Goal: Information Seeking & Learning: Learn about a topic

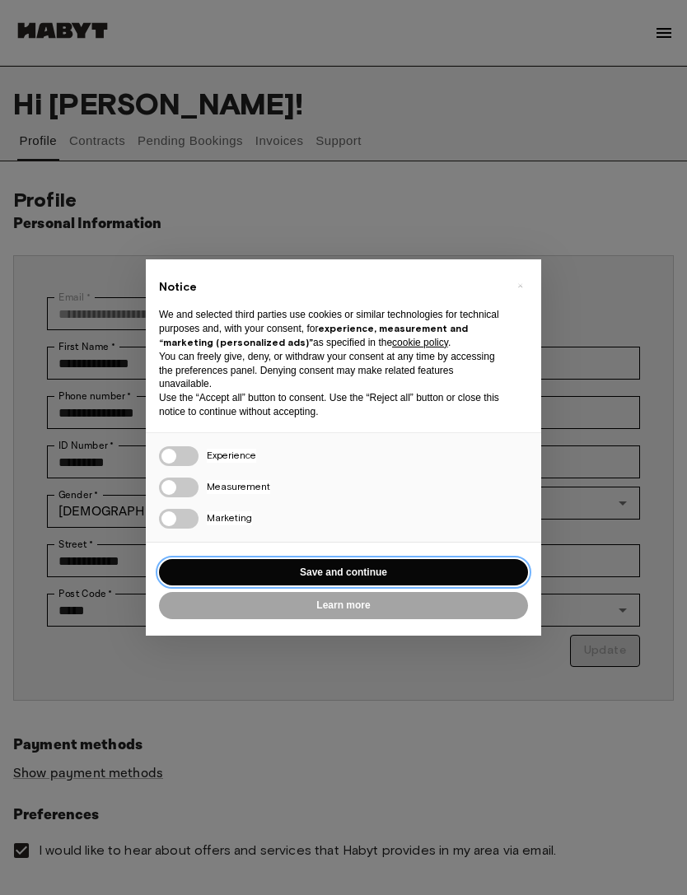
click at [394, 559] on button "Save and continue" at bounding box center [343, 572] width 369 height 27
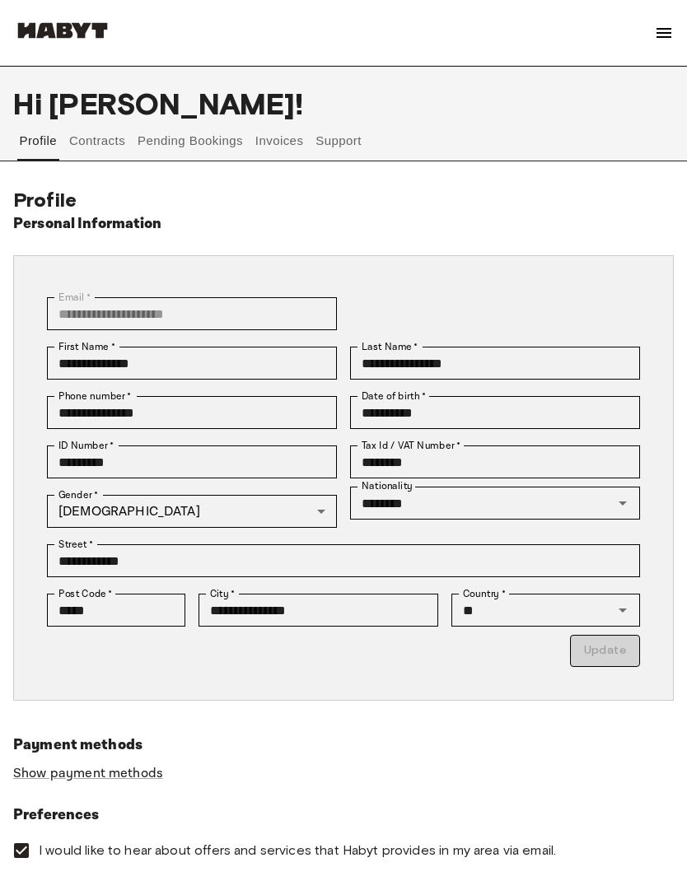
click at [664, 30] on img at bounding box center [664, 33] width 20 height 20
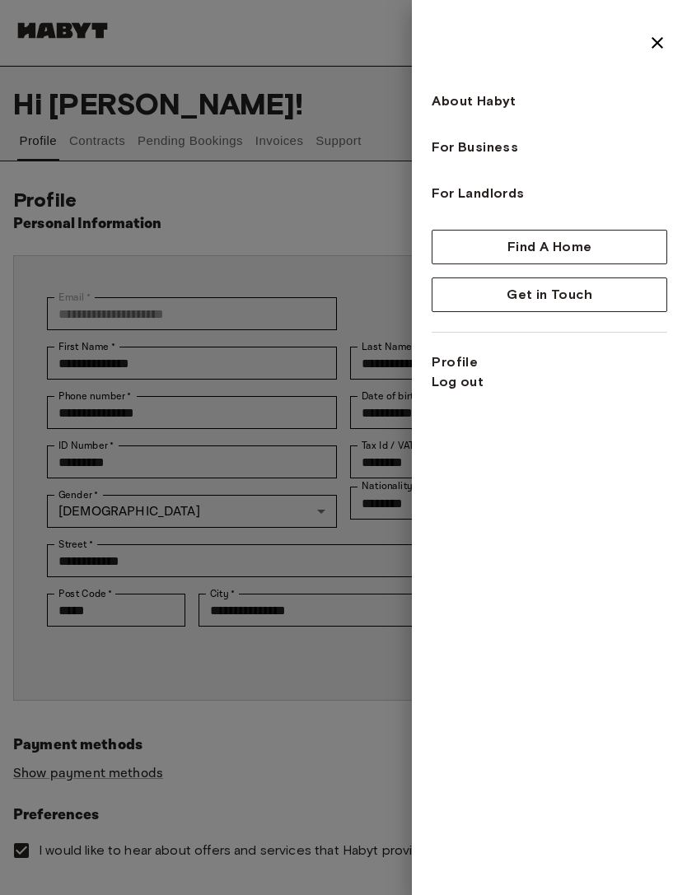
click at [663, 41] on img at bounding box center [657, 43] width 20 height 20
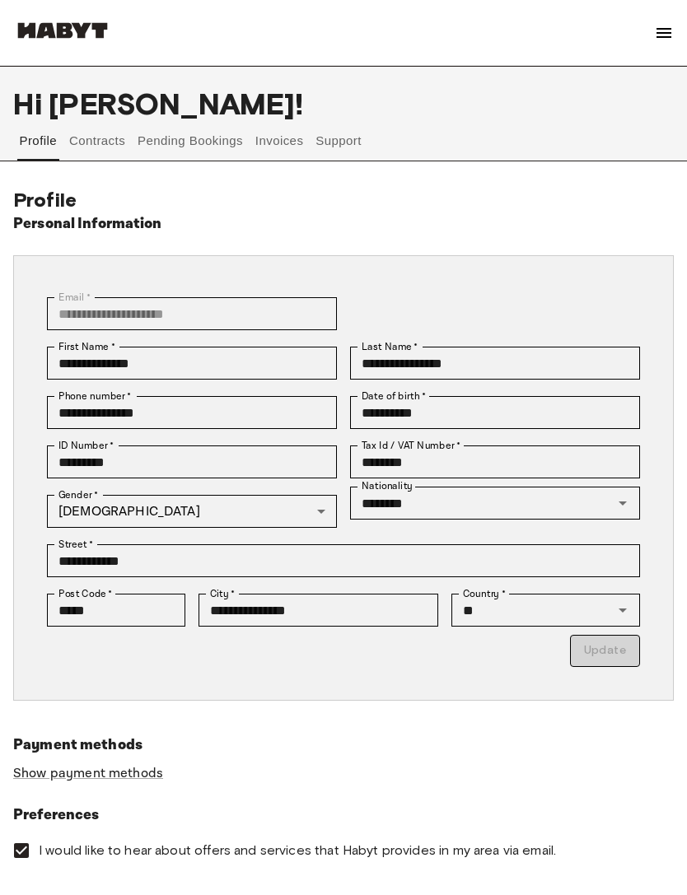
click at [205, 139] on button "Pending Bookings" at bounding box center [191, 141] width 110 height 40
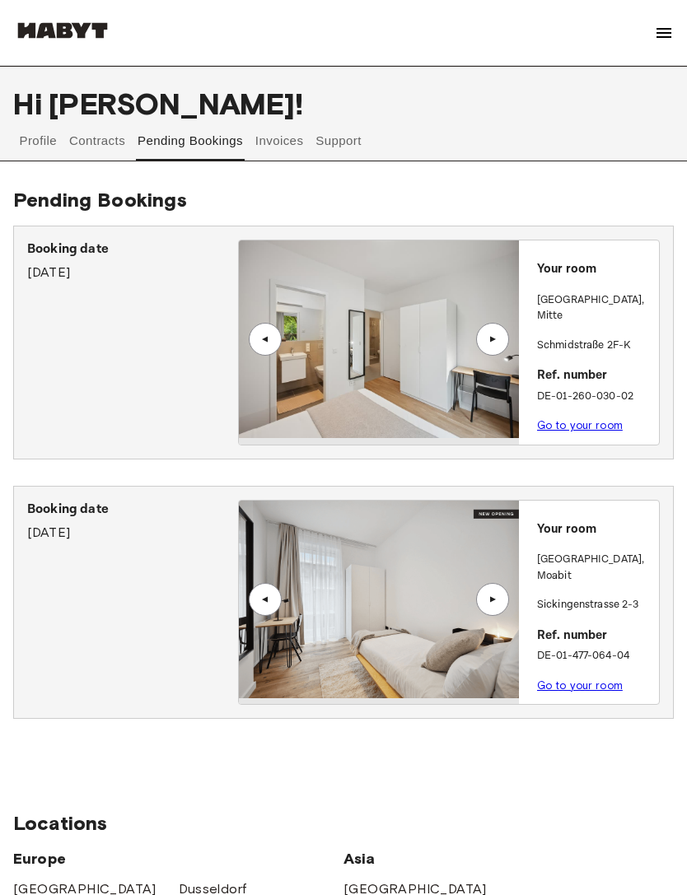
click at [147, 652] on div "Booking date September 8th, 2025" at bounding box center [132, 603] width 211 height 206
click at [571, 679] on link "Go to your room" at bounding box center [580, 685] width 86 height 12
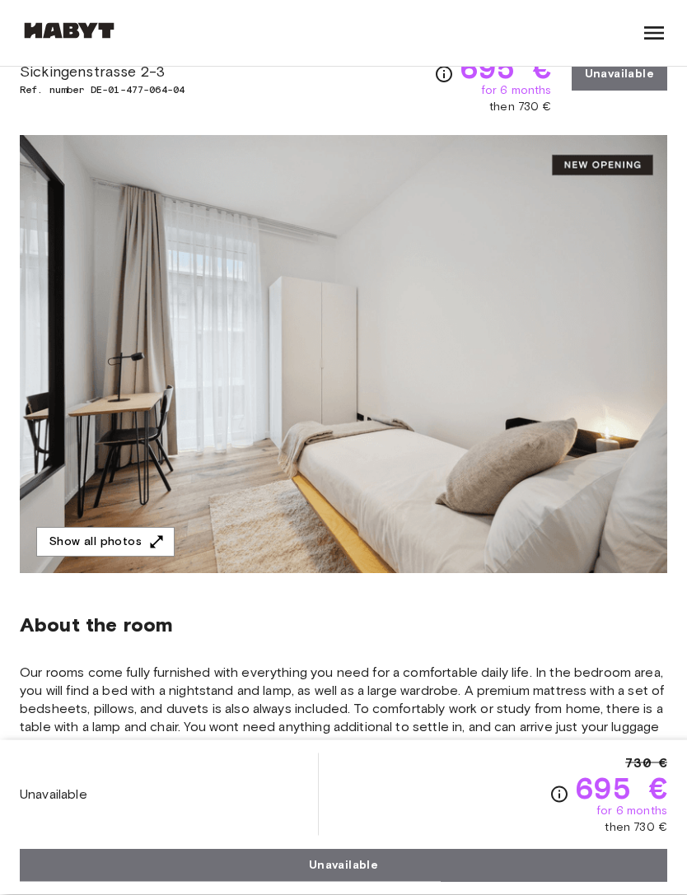
click at [599, 343] on img at bounding box center [343, 355] width 647 height 438
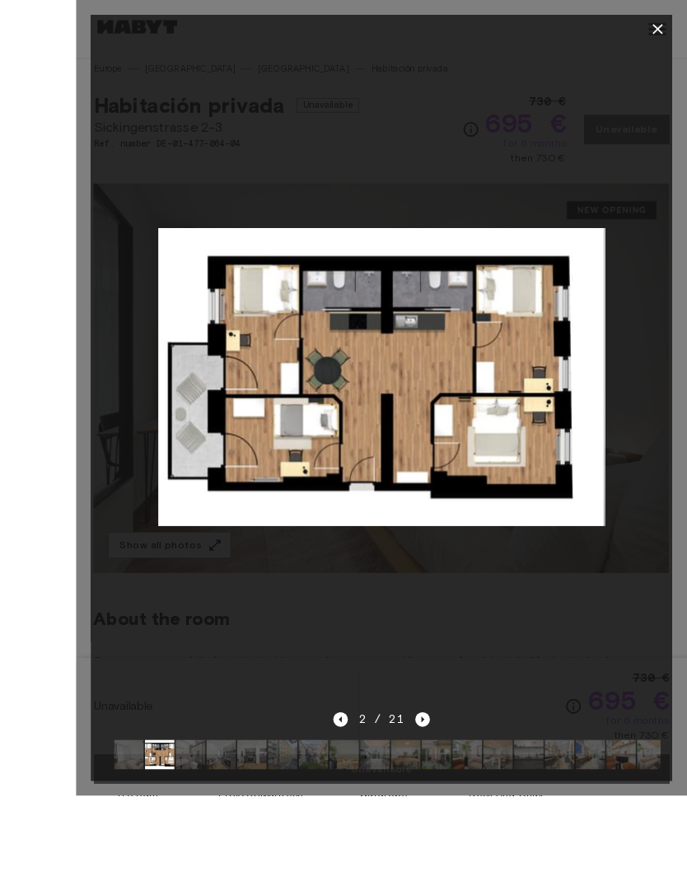
scroll to position [82, 0]
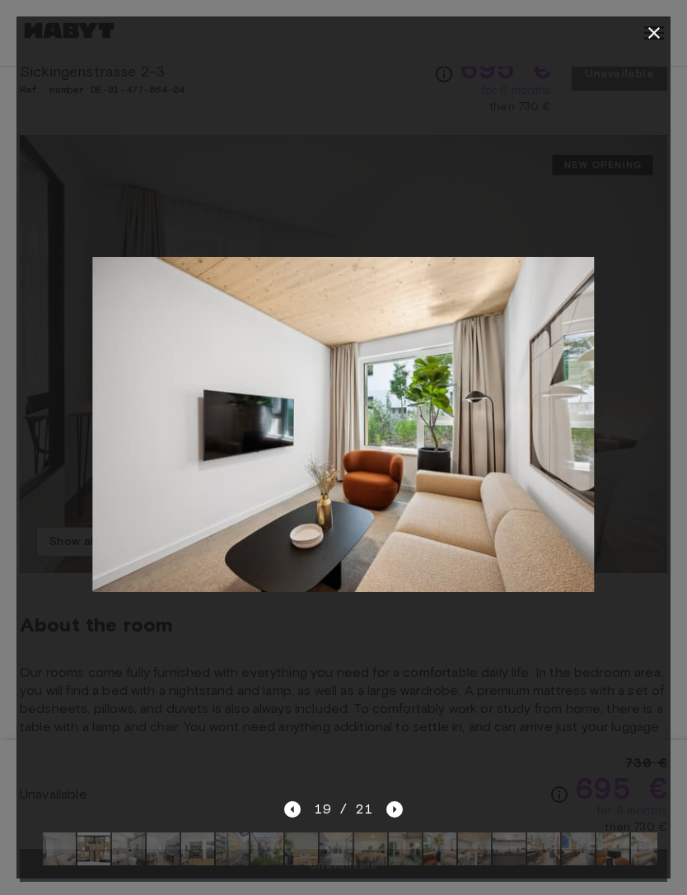
click at [643, 45] on button "button" at bounding box center [653, 32] width 33 height 33
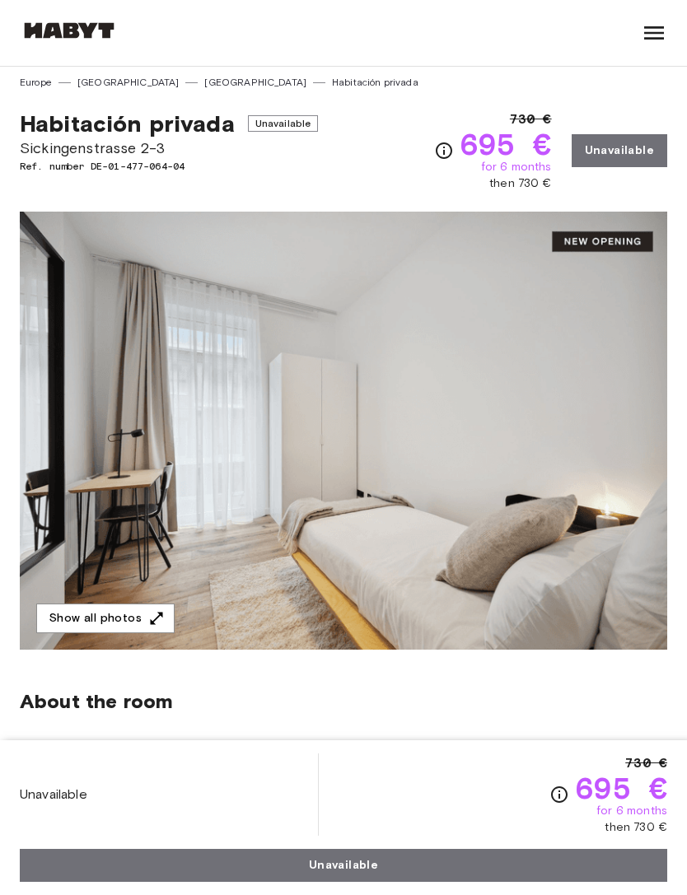
scroll to position [10, 0]
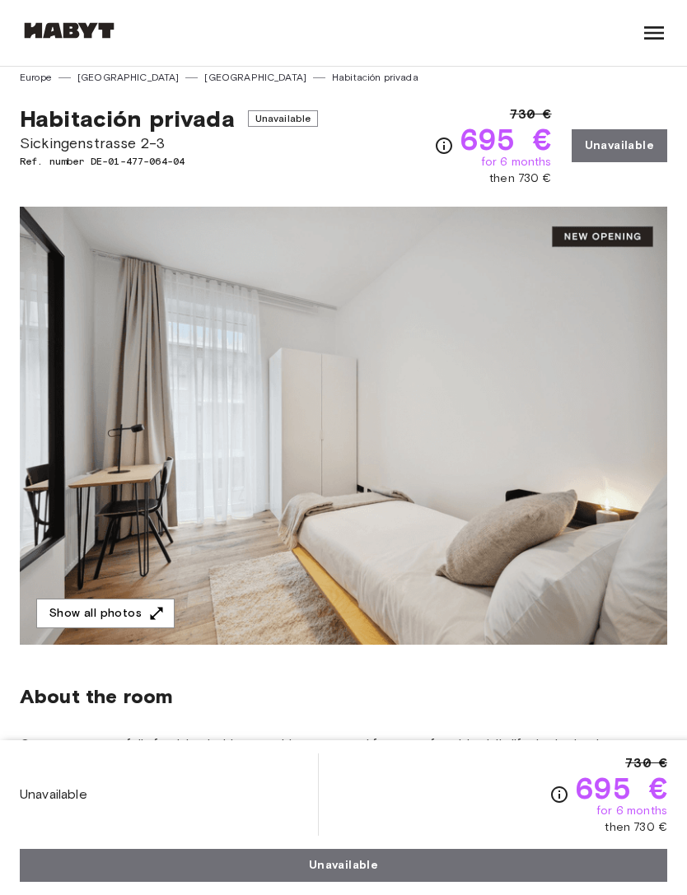
click at [657, 35] on icon at bounding box center [654, 33] width 26 height 26
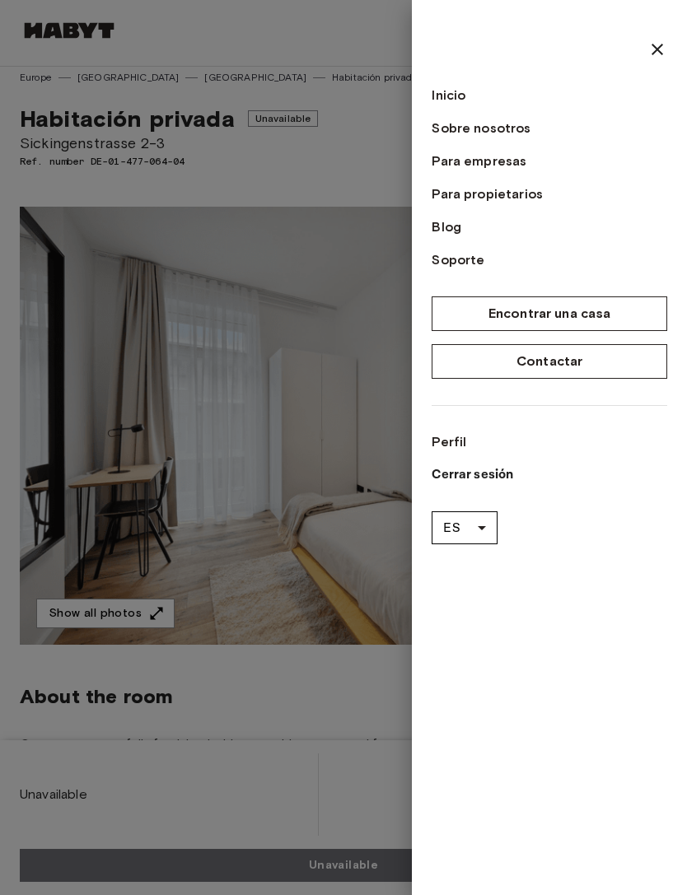
click at [279, 252] on div at bounding box center [343, 447] width 687 height 895
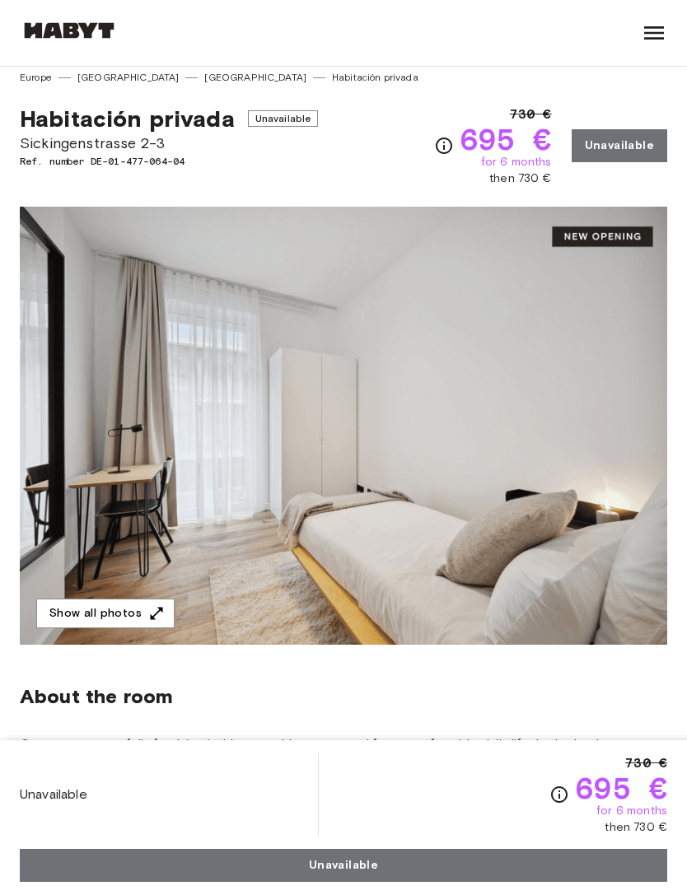
click at [647, 37] on icon at bounding box center [654, 33] width 26 height 26
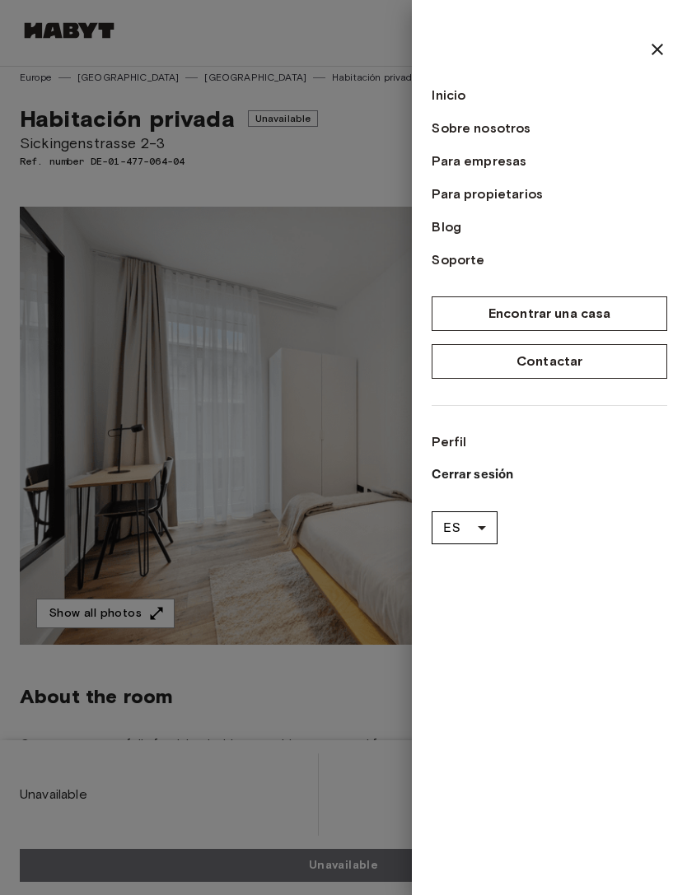
click at [451, 446] on link "Perfil" at bounding box center [548, 442] width 235 height 20
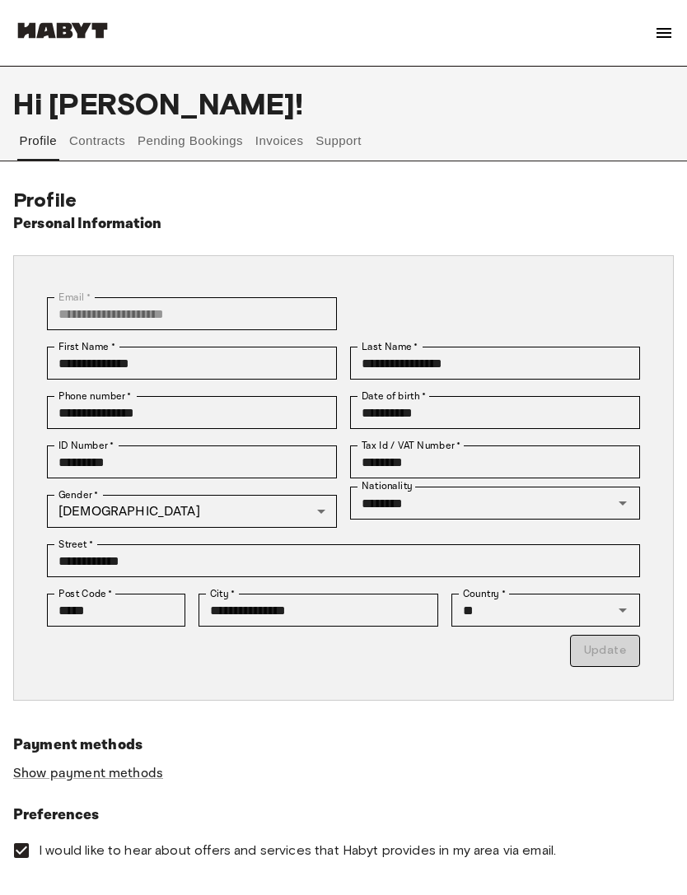
click at [212, 139] on button "Pending Bookings" at bounding box center [191, 141] width 110 height 40
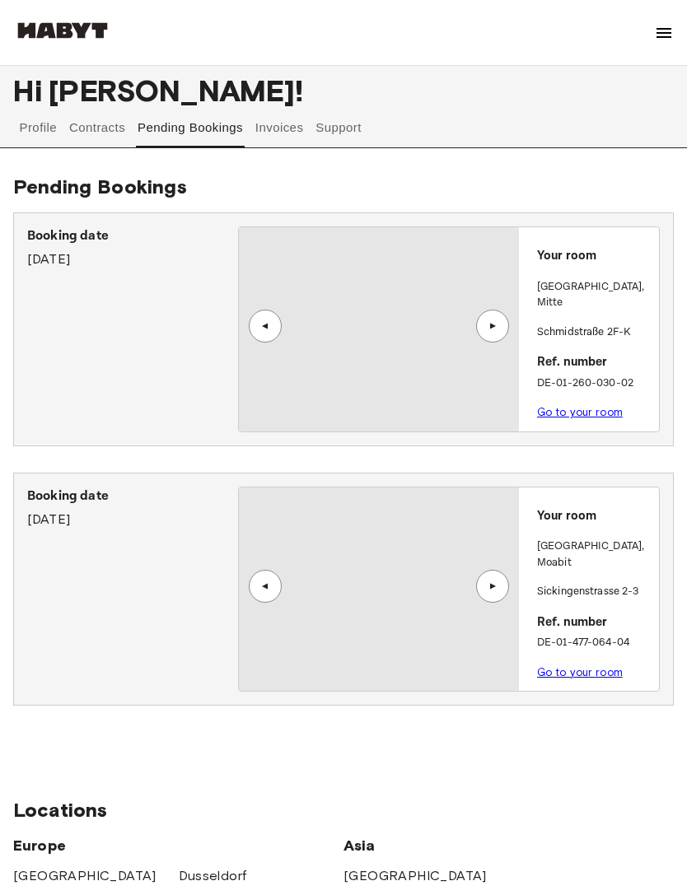
scroll to position [13, 0]
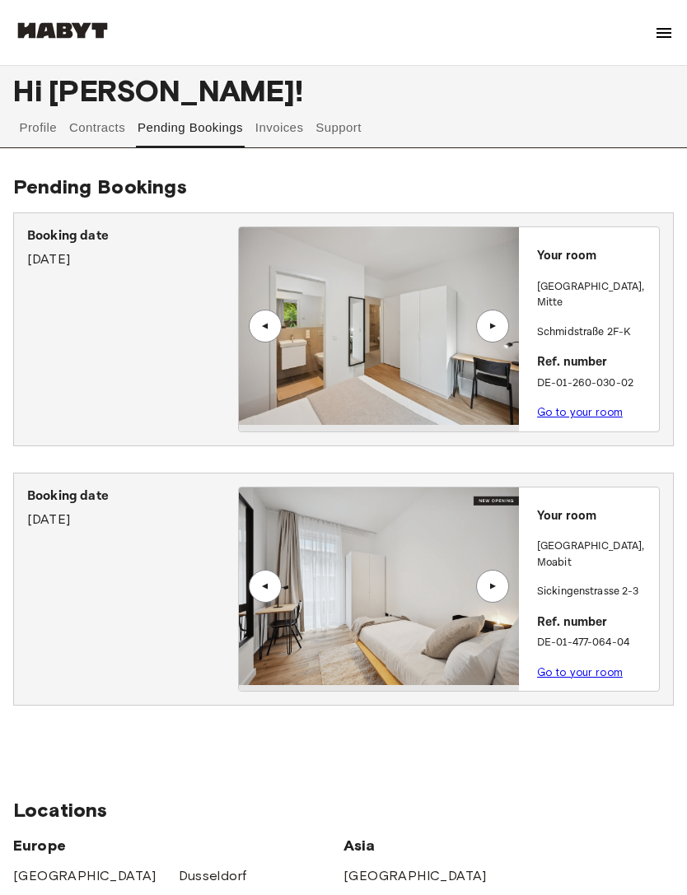
click at [570, 406] on link "Go to your room" at bounding box center [580, 412] width 86 height 12
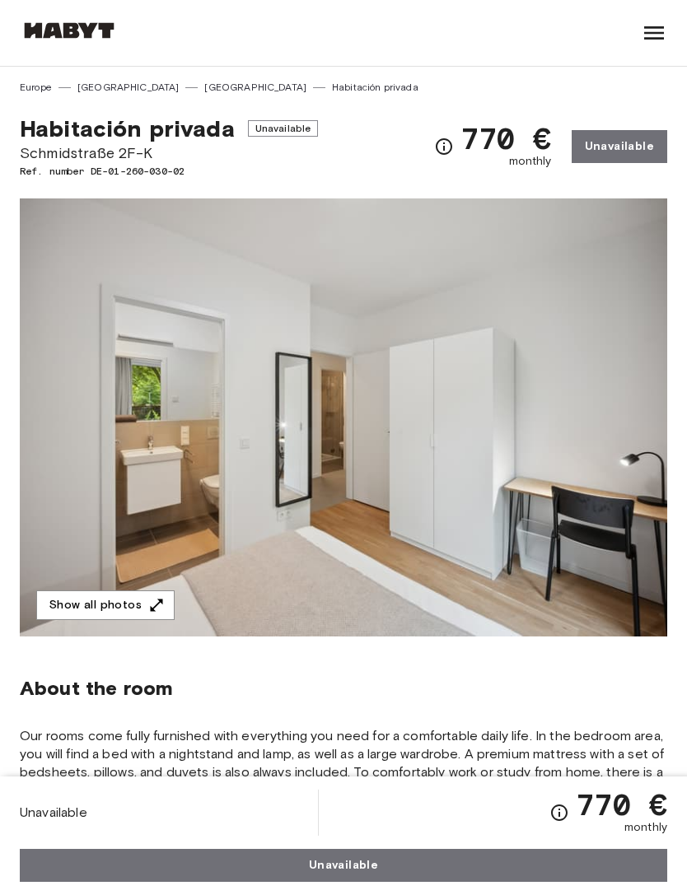
click at [562, 500] on img at bounding box center [343, 417] width 647 height 438
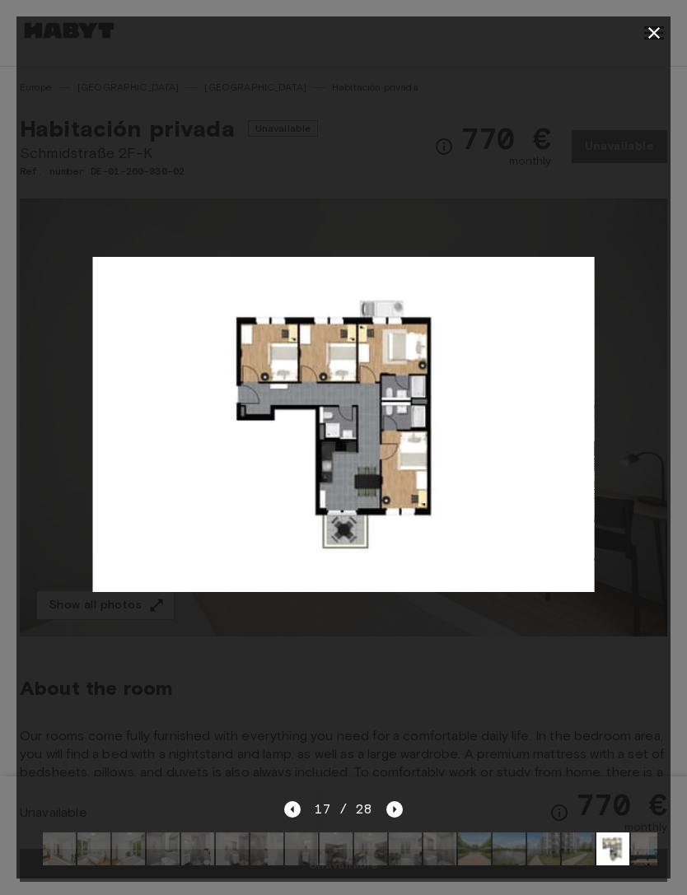
click at [640, 23] on button "button" at bounding box center [653, 32] width 33 height 33
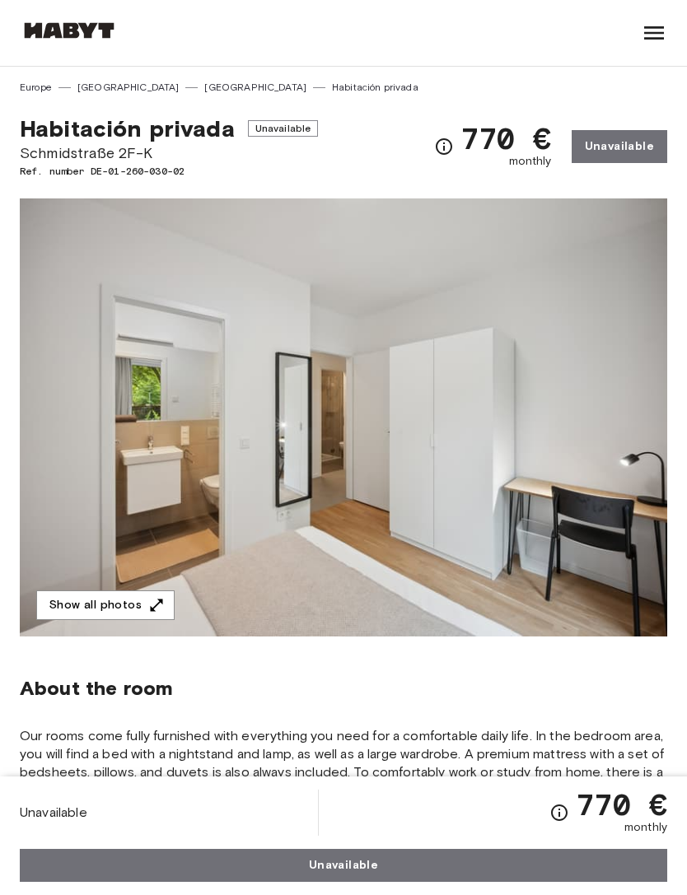
click at [666, 42] on icon at bounding box center [654, 33] width 26 height 26
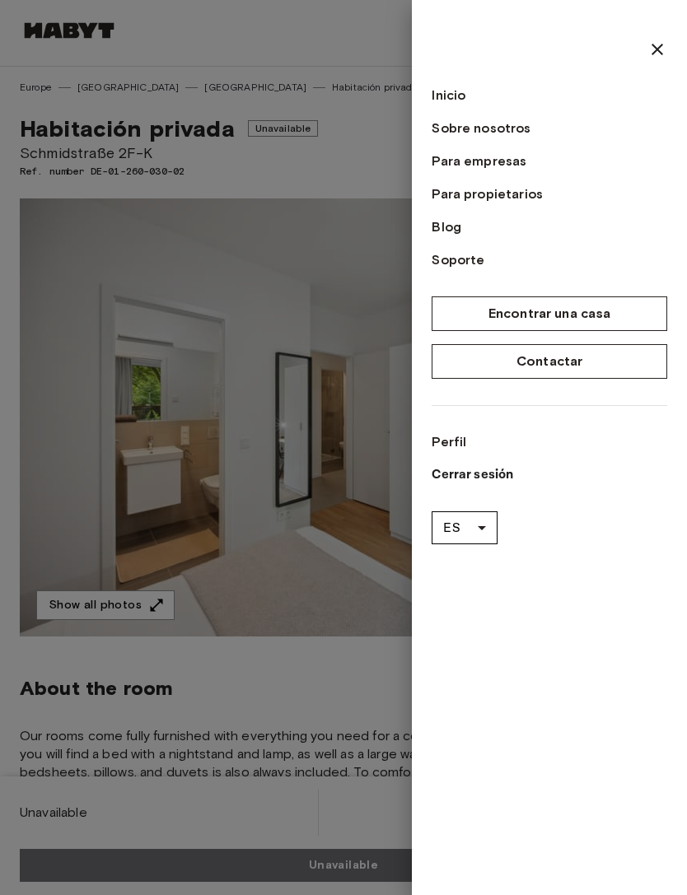
click at [457, 442] on link "Perfil" at bounding box center [548, 442] width 235 height 20
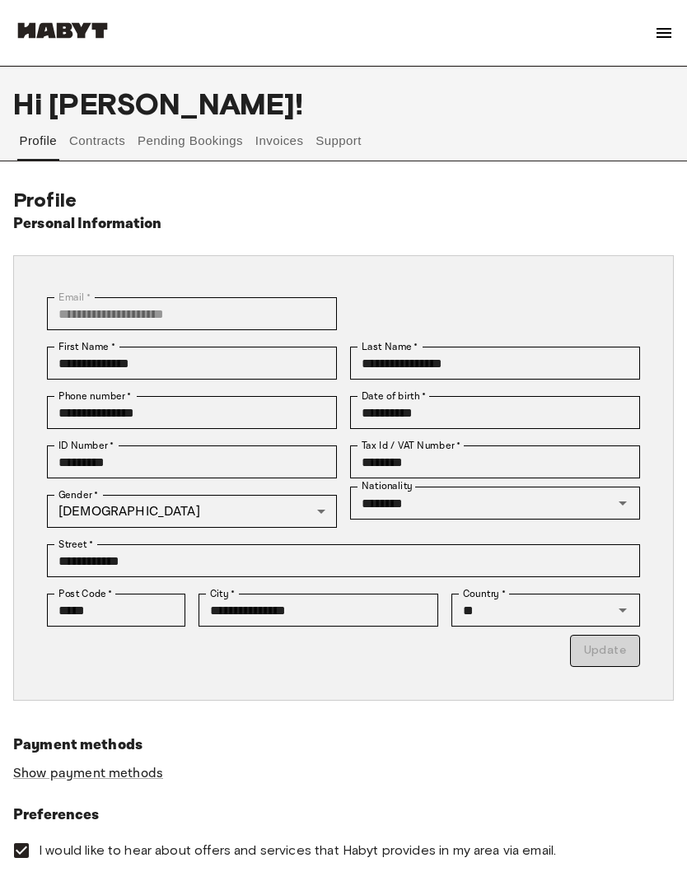
click at [287, 137] on button "Invoices" at bounding box center [279, 141] width 52 height 40
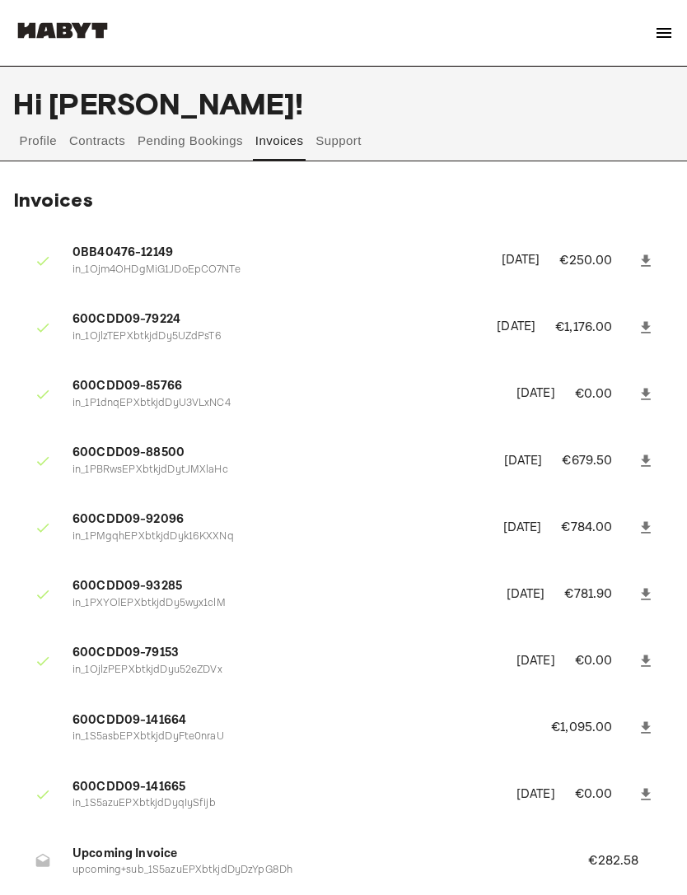
click at [214, 159] on button "Pending Bookings" at bounding box center [191, 141] width 110 height 40
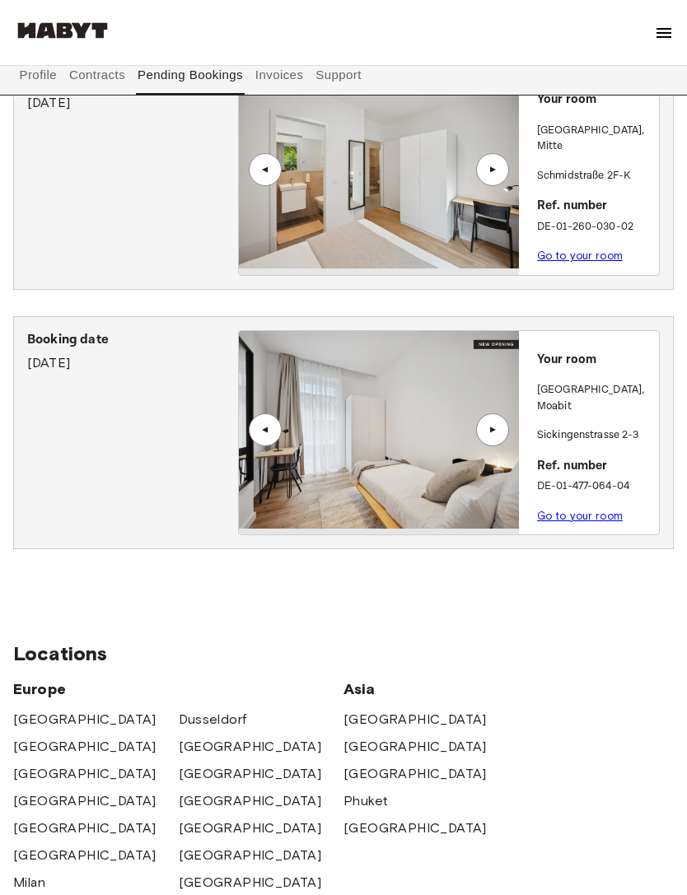
scroll to position [193, 0]
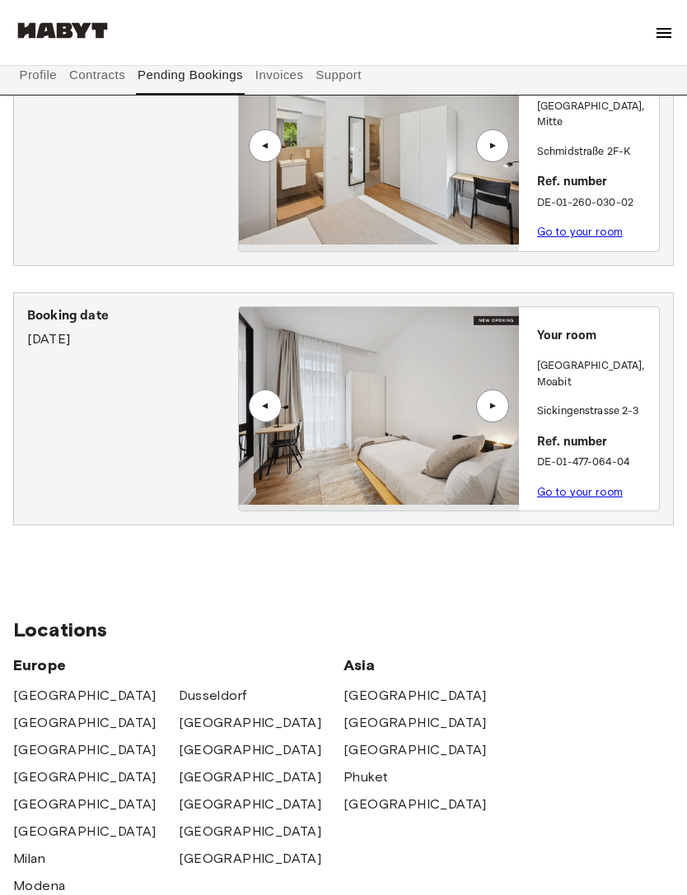
click at [561, 487] on link "Go to your room" at bounding box center [580, 493] width 86 height 12
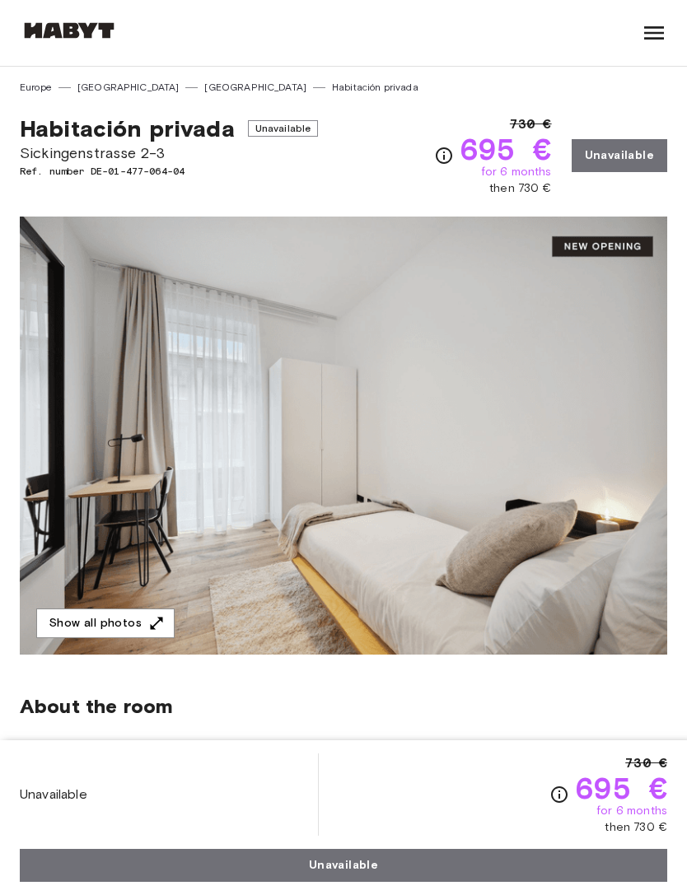
click at [629, 248] on img at bounding box center [343, 436] width 647 height 438
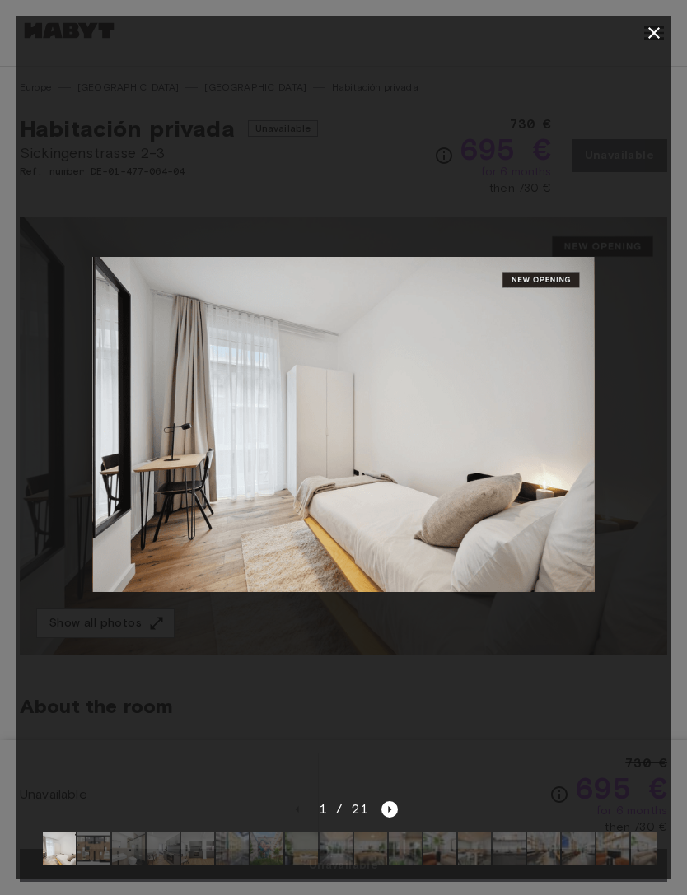
click at [625, 82] on div at bounding box center [343, 424] width 654 height 750
click at [662, 32] on icon "button" at bounding box center [654, 33] width 20 height 20
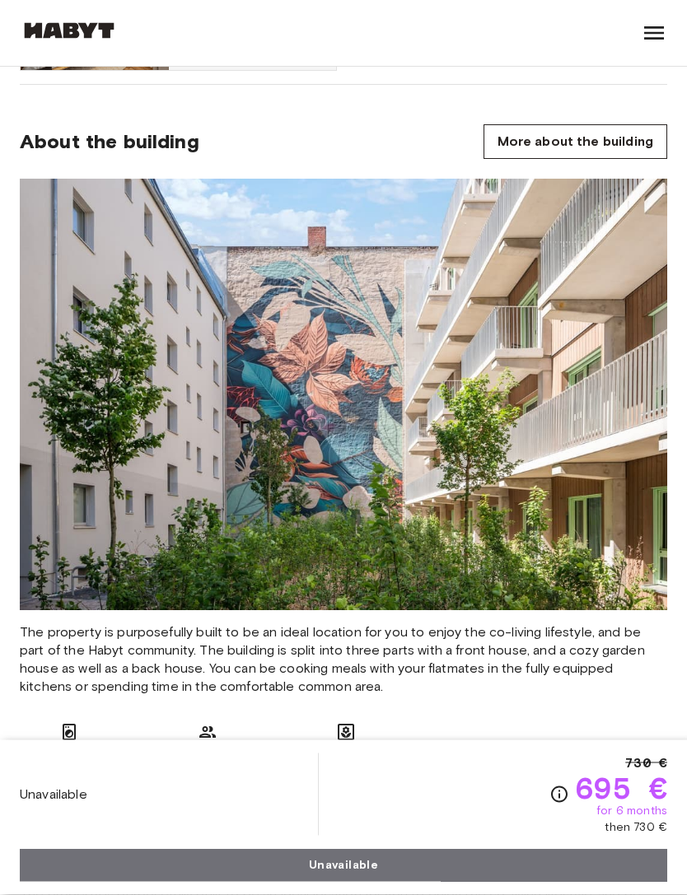
scroll to position [1592, 0]
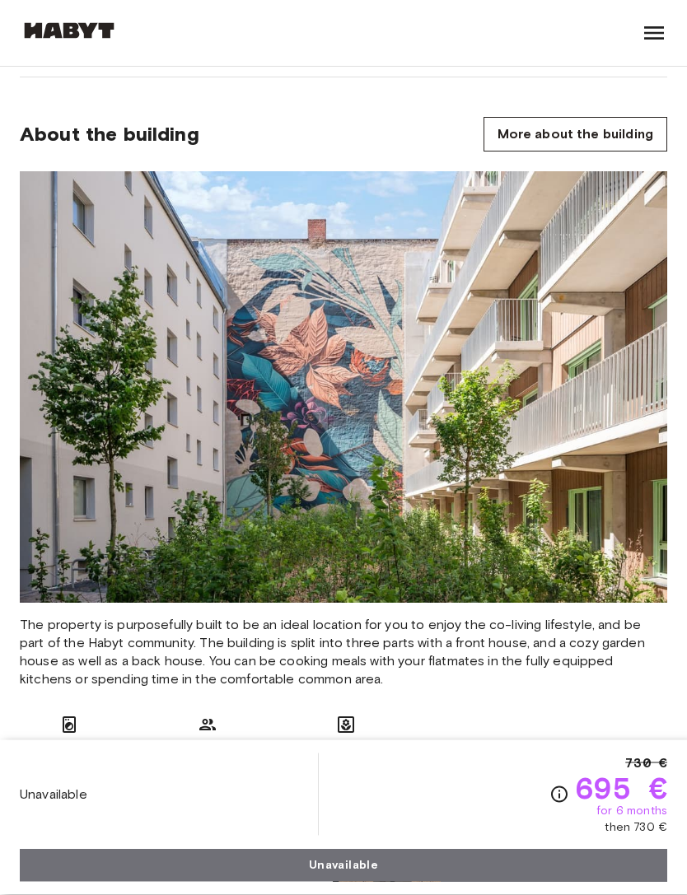
click at [567, 416] on img at bounding box center [343, 387] width 647 height 431
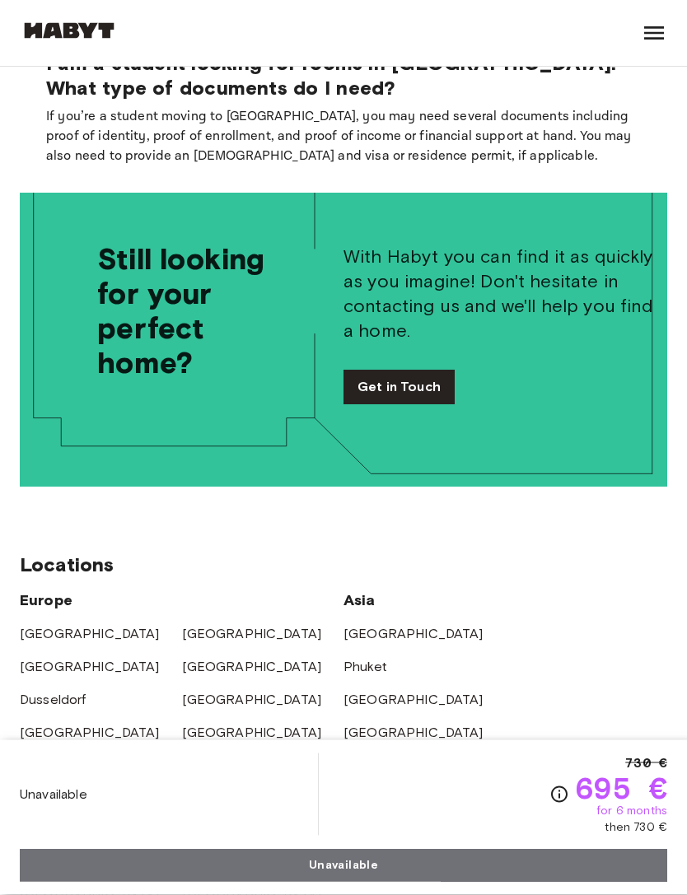
scroll to position [4677, 0]
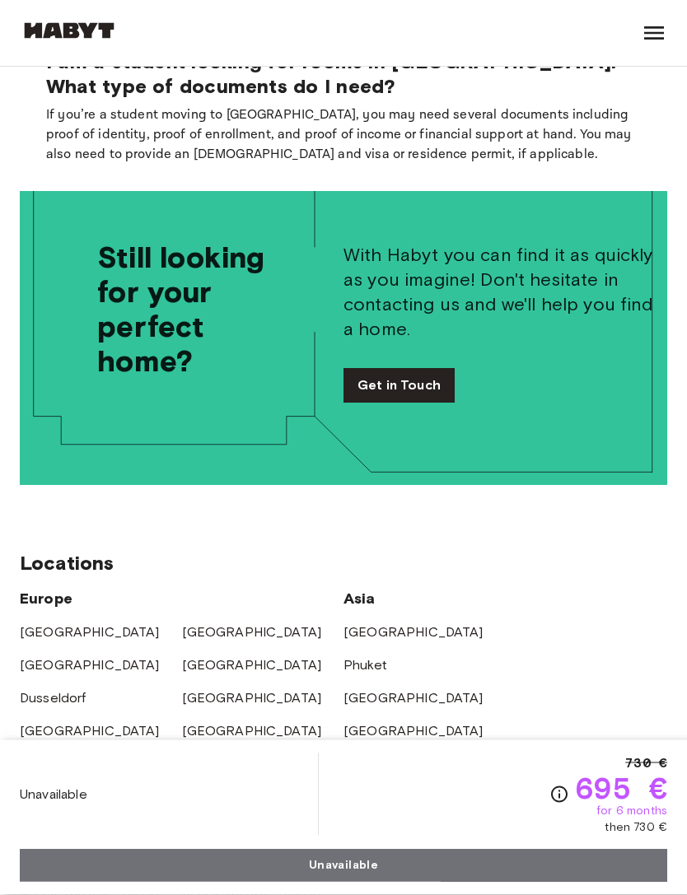
click at [562, 836] on div "730 € 695 € for 6 months then 730 €" at bounding box center [608, 794] width 118 height 82
click at [560, 804] on icon "Check cost overview for full price breakdown. Please note that discounts apply …" at bounding box center [559, 795] width 20 height 20
click at [556, 803] on icon "Check cost overview for full price breakdown. Please note that discounts apply …" at bounding box center [559, 794] width 16 height 16
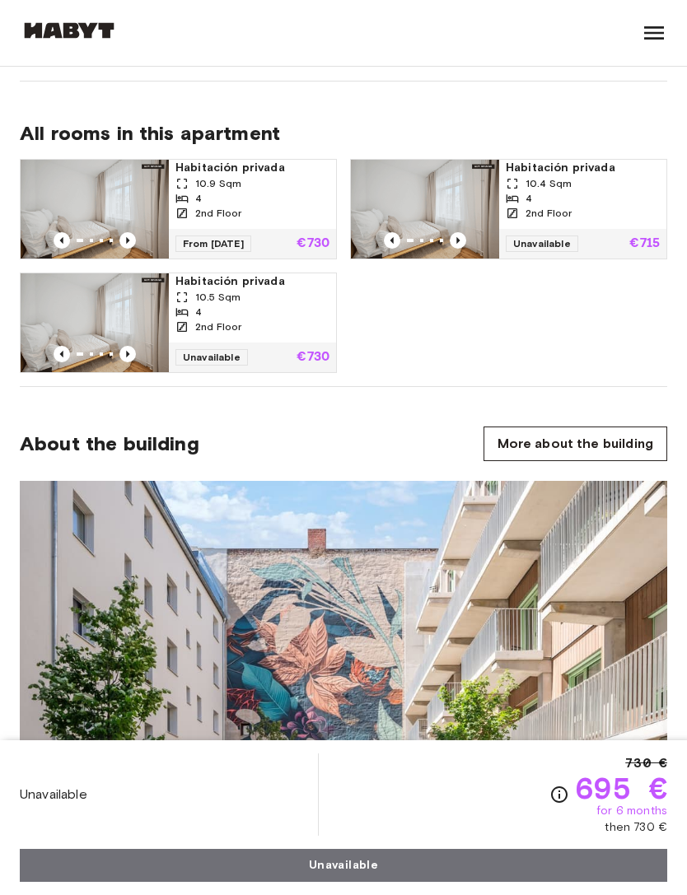
scroll to position [1270, 0]
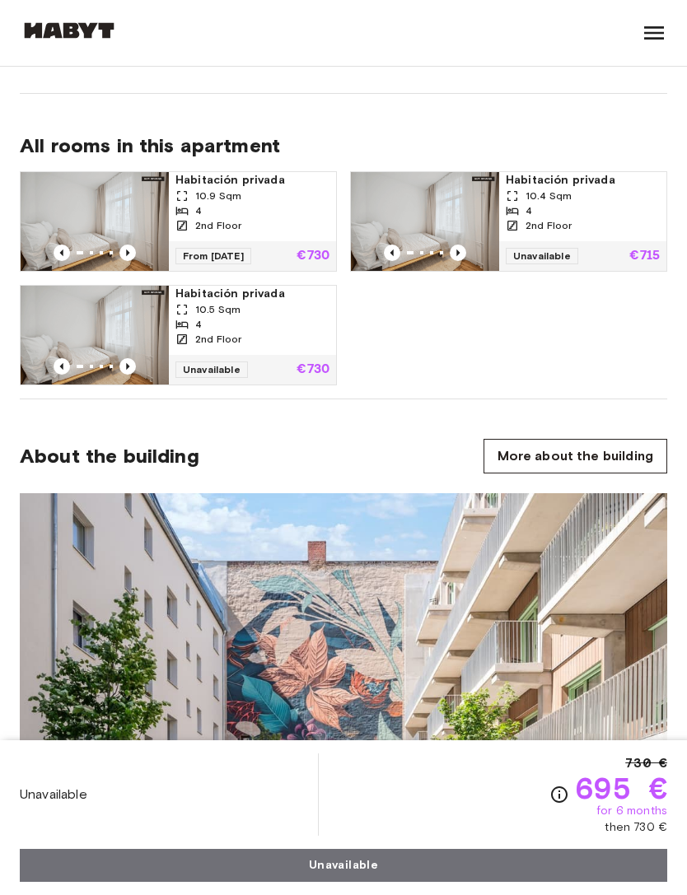
click at [526, 448] on link "More about the building" at bounding box center [575, 456] width 184 height 35
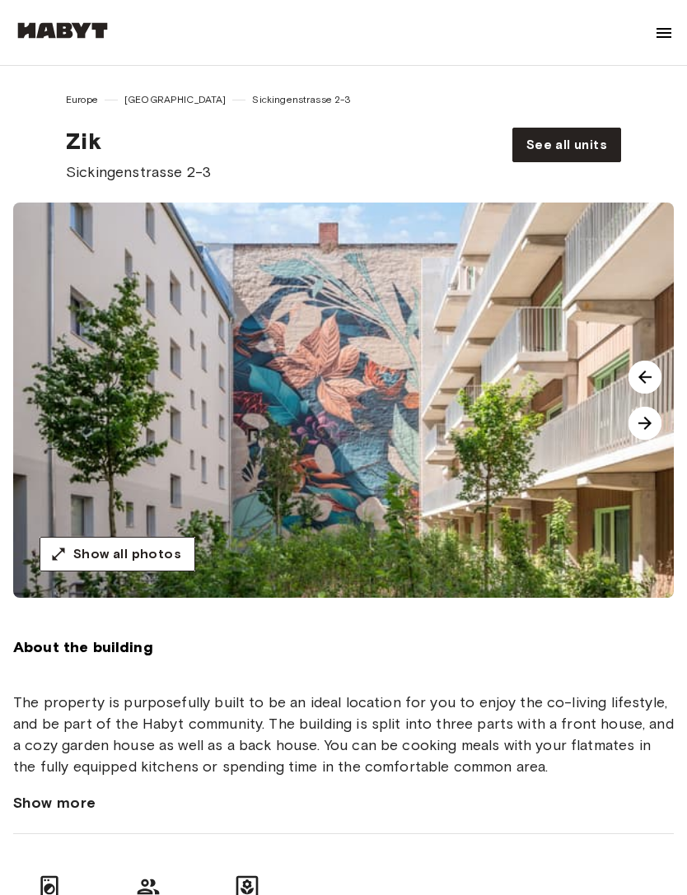
click at [506, 335] on img at bounding box center [356, 400] width 687 height 395
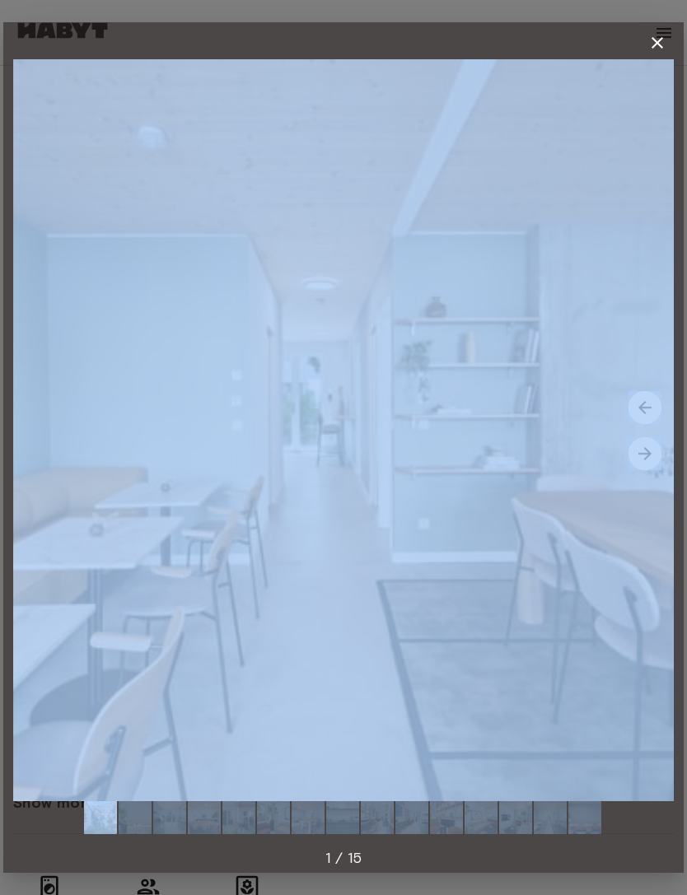
click at [665, 67] on img at bounding box center [343, 430] width 660 height 742
click at [654, 78] on img at bounding box center [343, 430] width 660 height 742
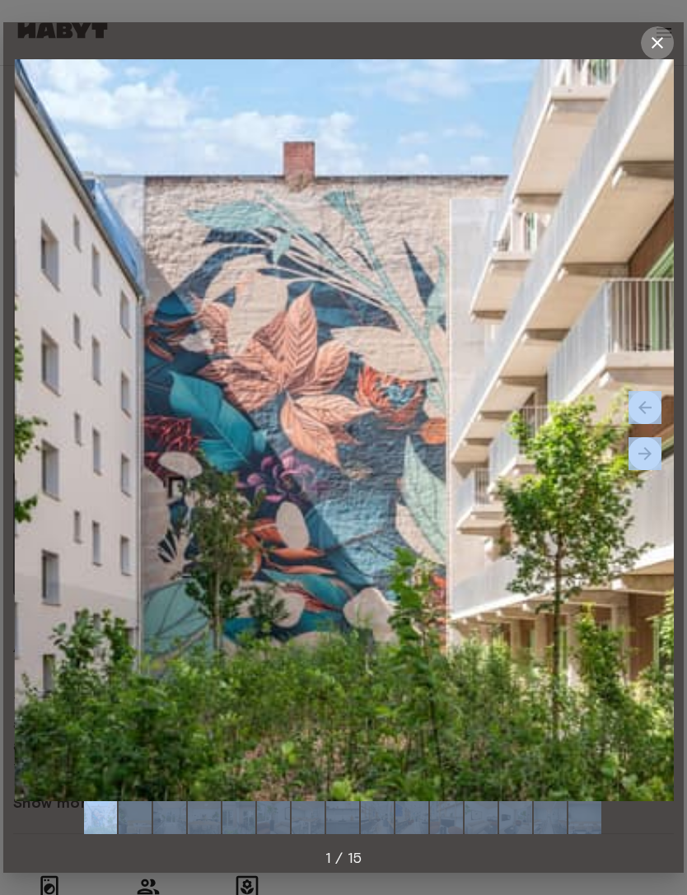
click at [659, 32] on button "button" at bounding box center [657, 42] width 33 height 33
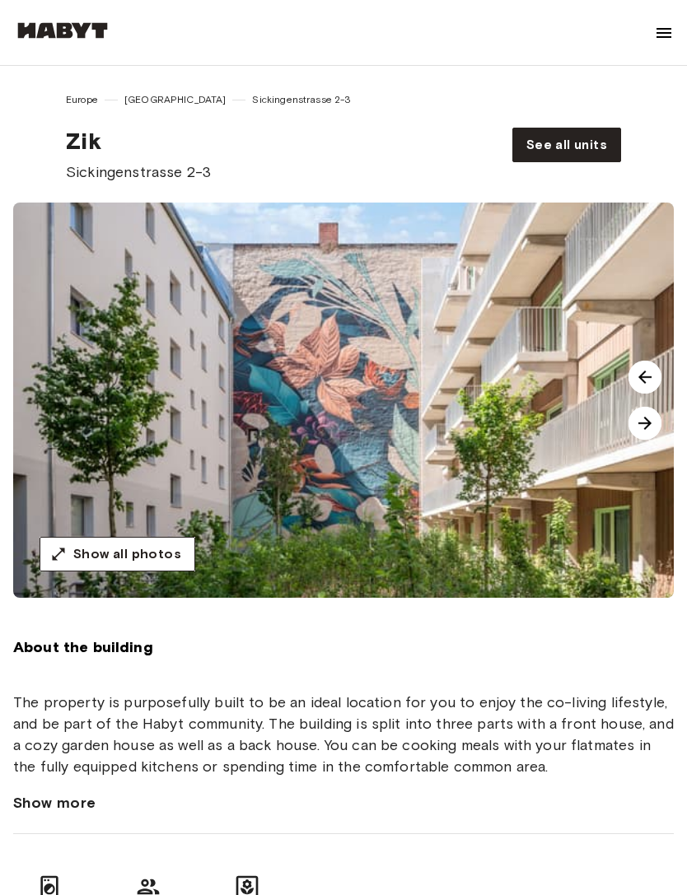
click at [658, 34] on img at bounding box center [664, 33] width 20 height 20
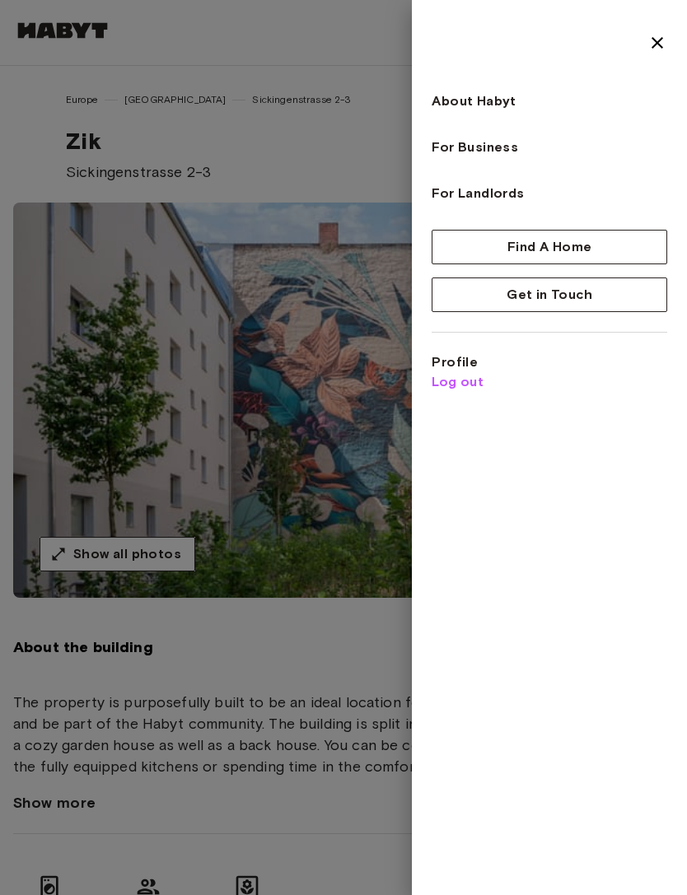
click at [462, 384] on span "Log out" at bounding box center [457, 382] width 52 height 20
